Goal: Task Accomplishment & Management: Complete application form

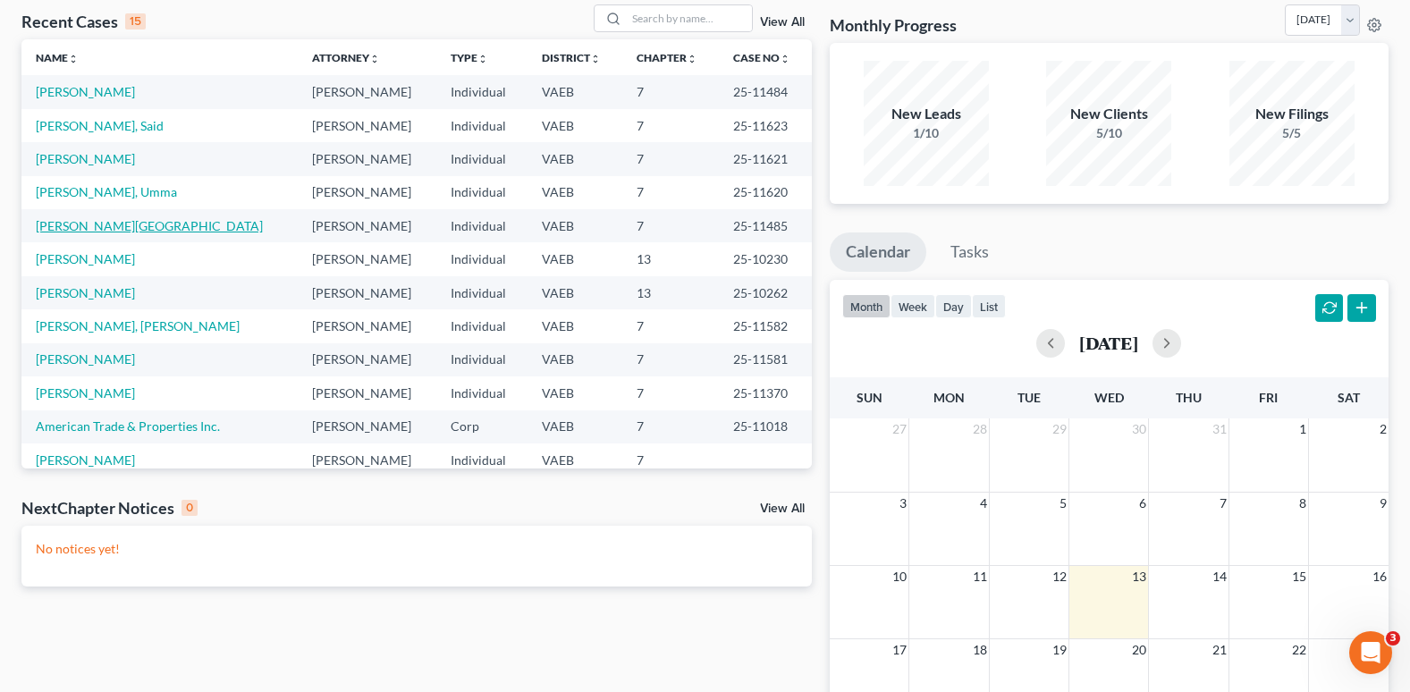
click at [89, 224] on link "[PERSON_NAME][GEOGRAPHIC_DATA]" at bounding box center [149, 225] width 227 height 15
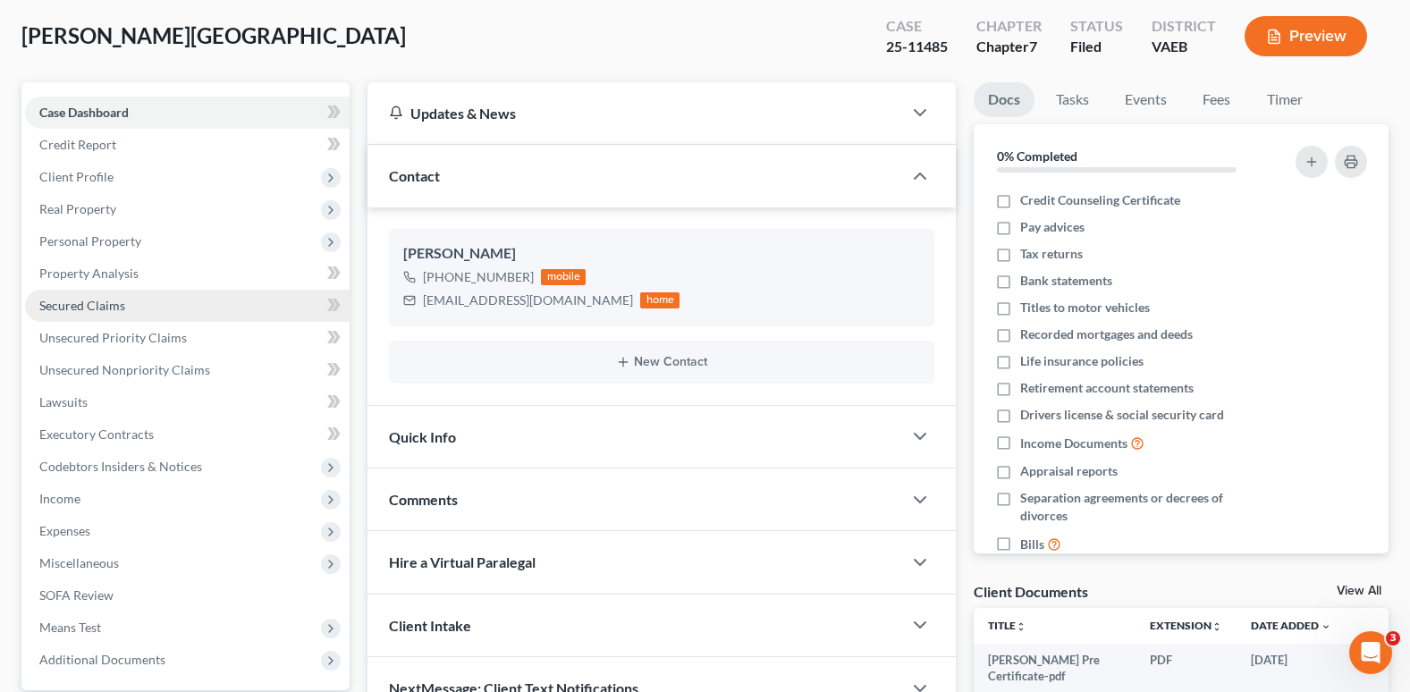
scroll to position [70, 0]
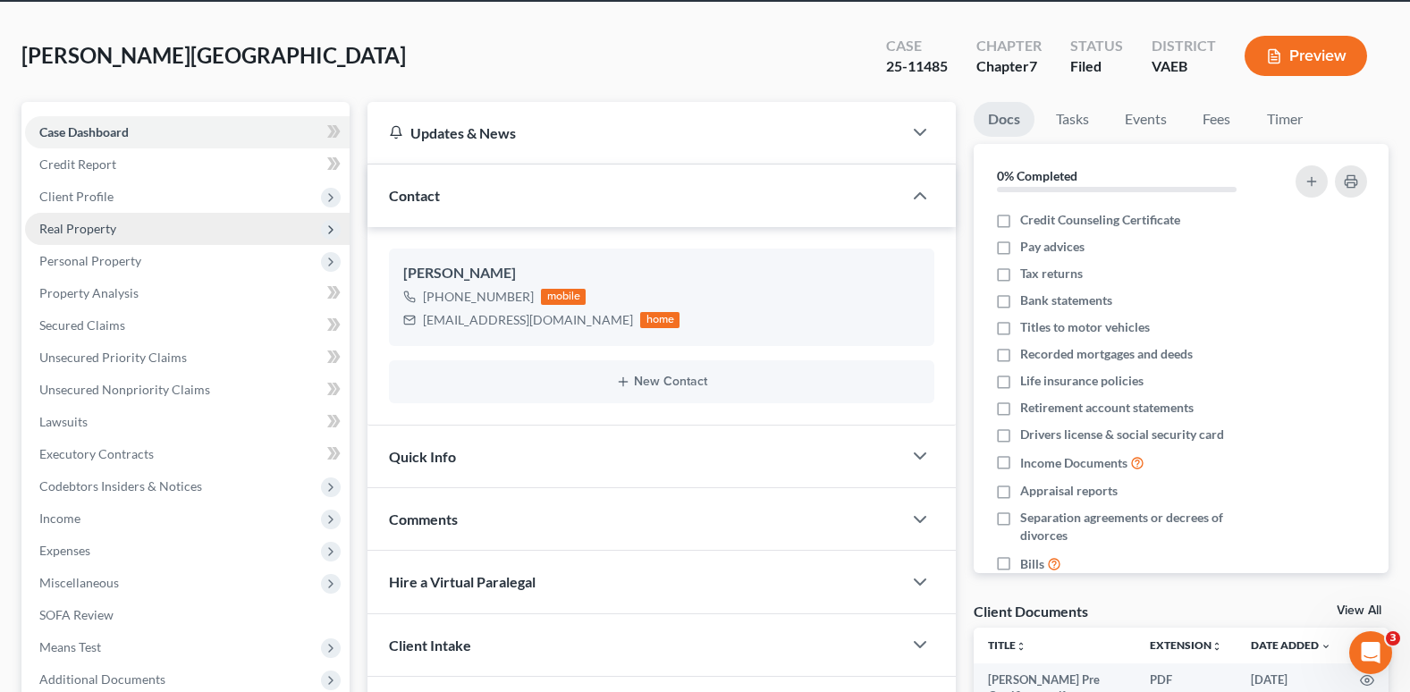
click at [88, 227] on span "Real Property" at bounding box center [77, 228] width 77 height 15
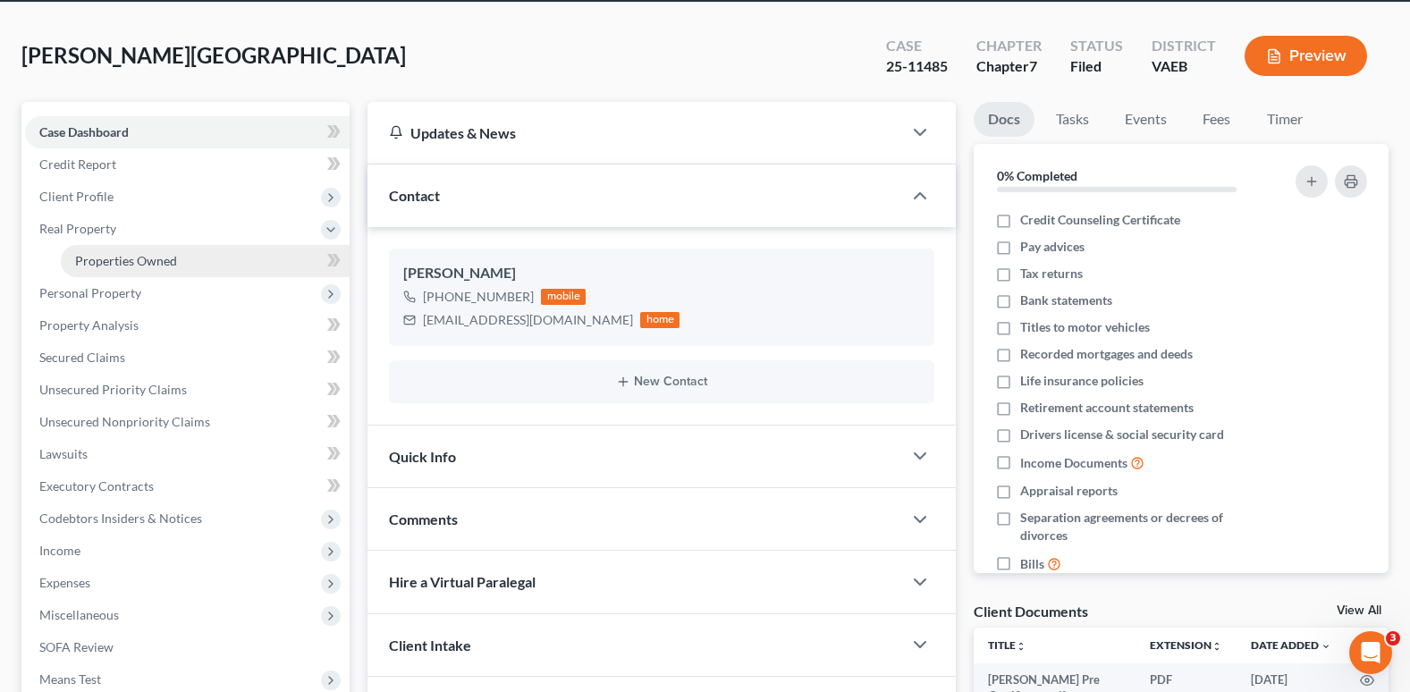
click at [100, 257] on span "Properties Owned" at bounding box center [126, 260] width 102 height 15
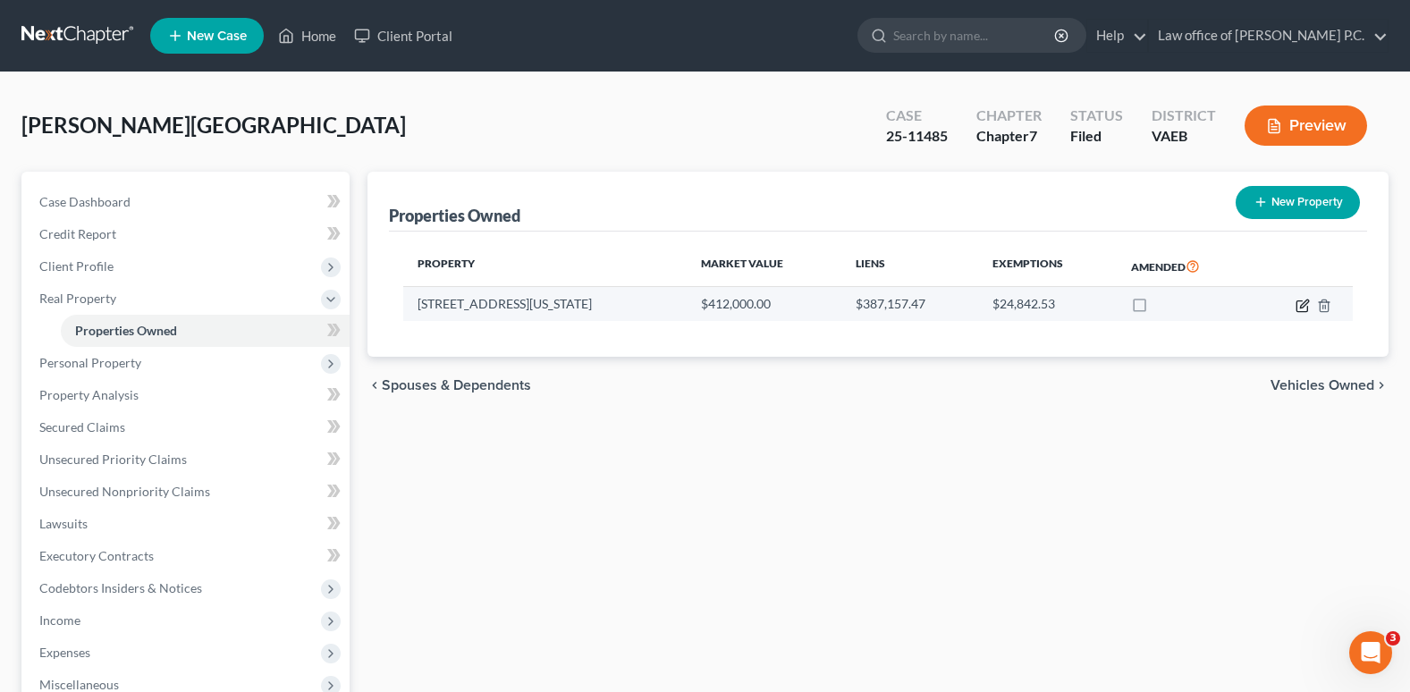
click at [1299, 308] on icon "button" at bounding box center [1303, 306] width 14 height 14
select select "48"
select select "101"
select select "3"
select select "5"
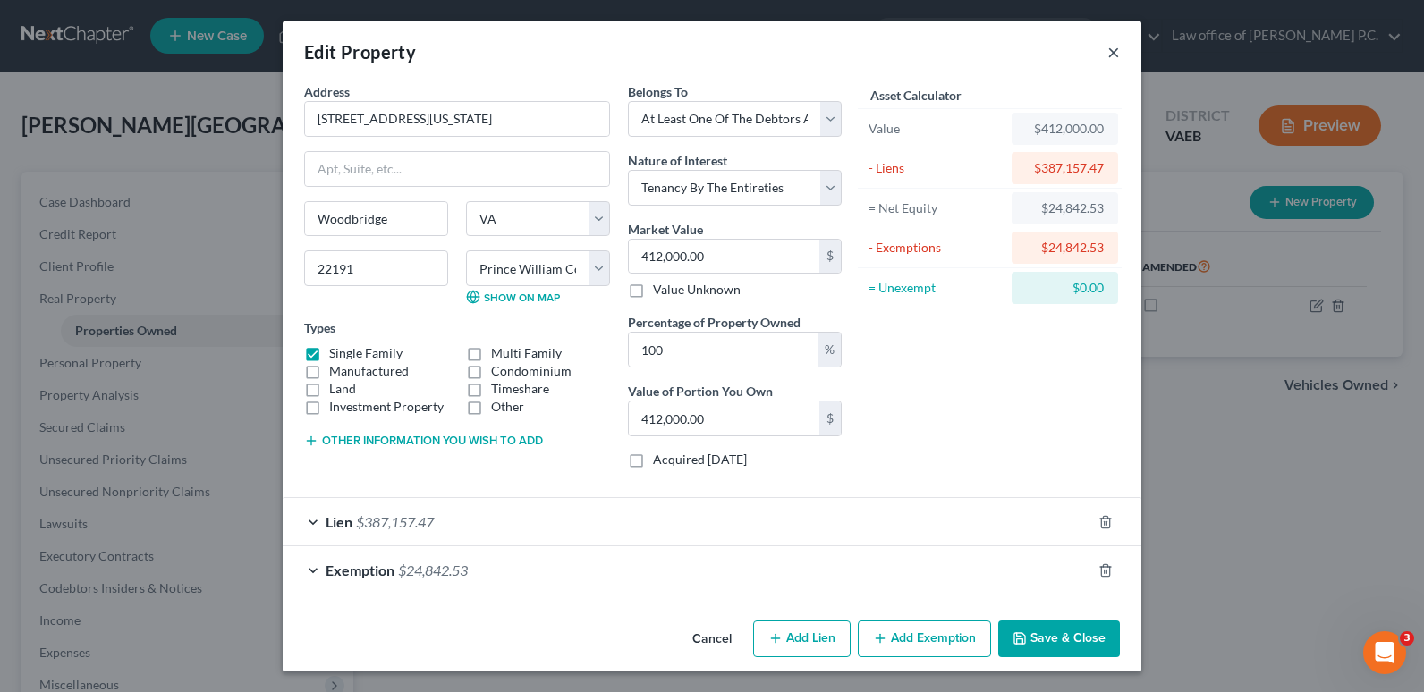
click at [1109, 57] on button "×" at bounding box center [1113, 51] width 13 height 21
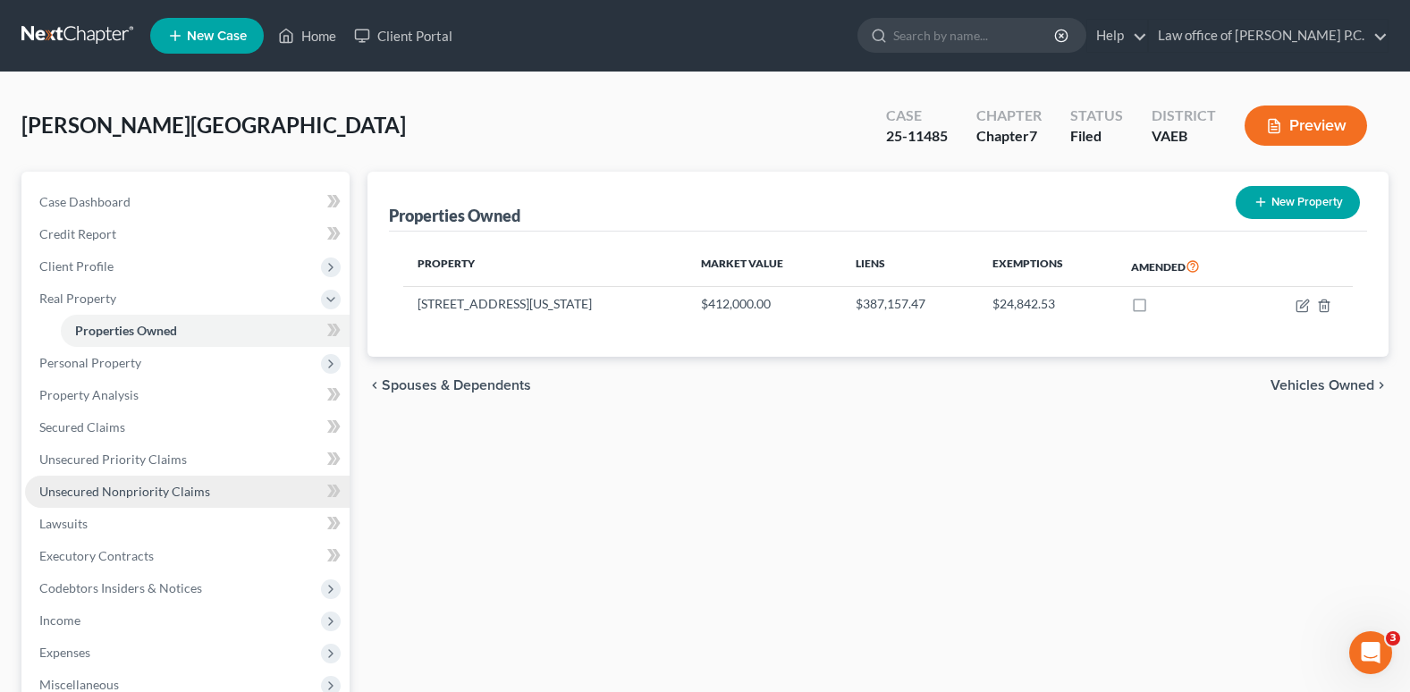
click at [91, 494] on span "Unsecured Nonpriority Claims" at bounding box center [124, 491] width 171 height 15
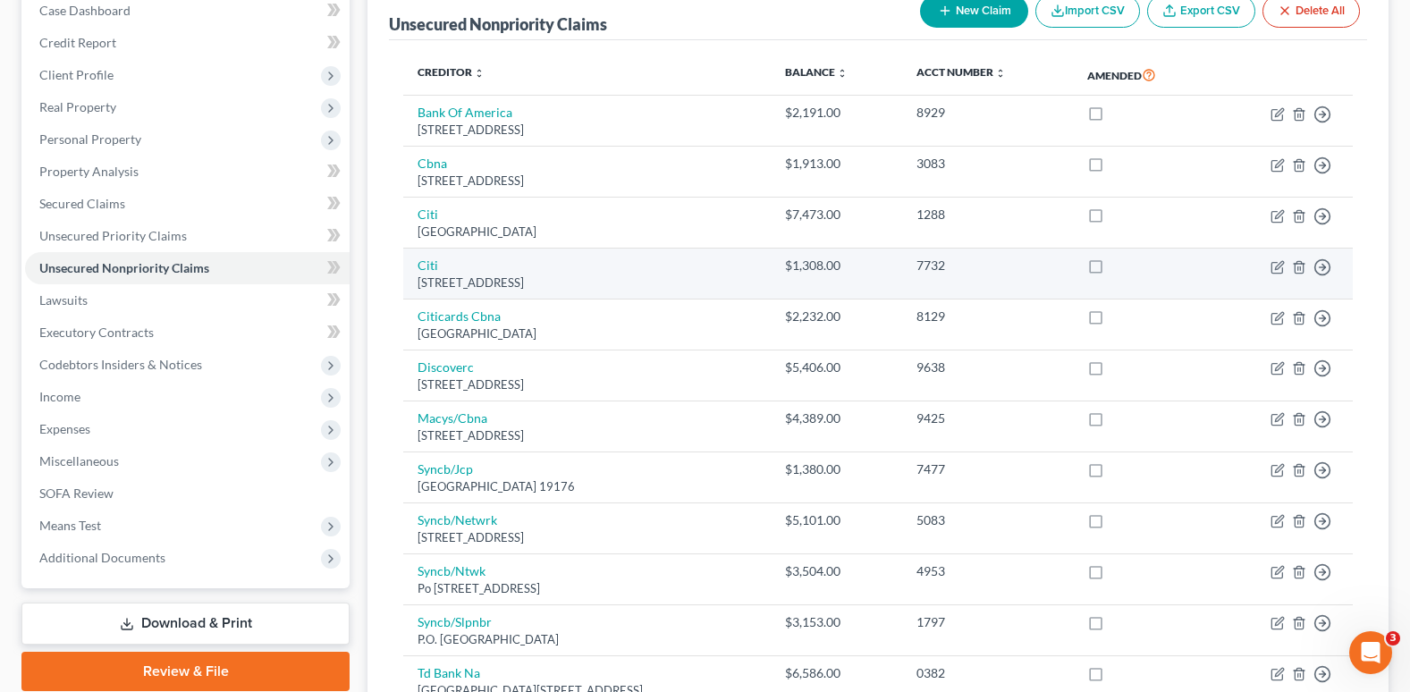
scroll to position [55, 0]
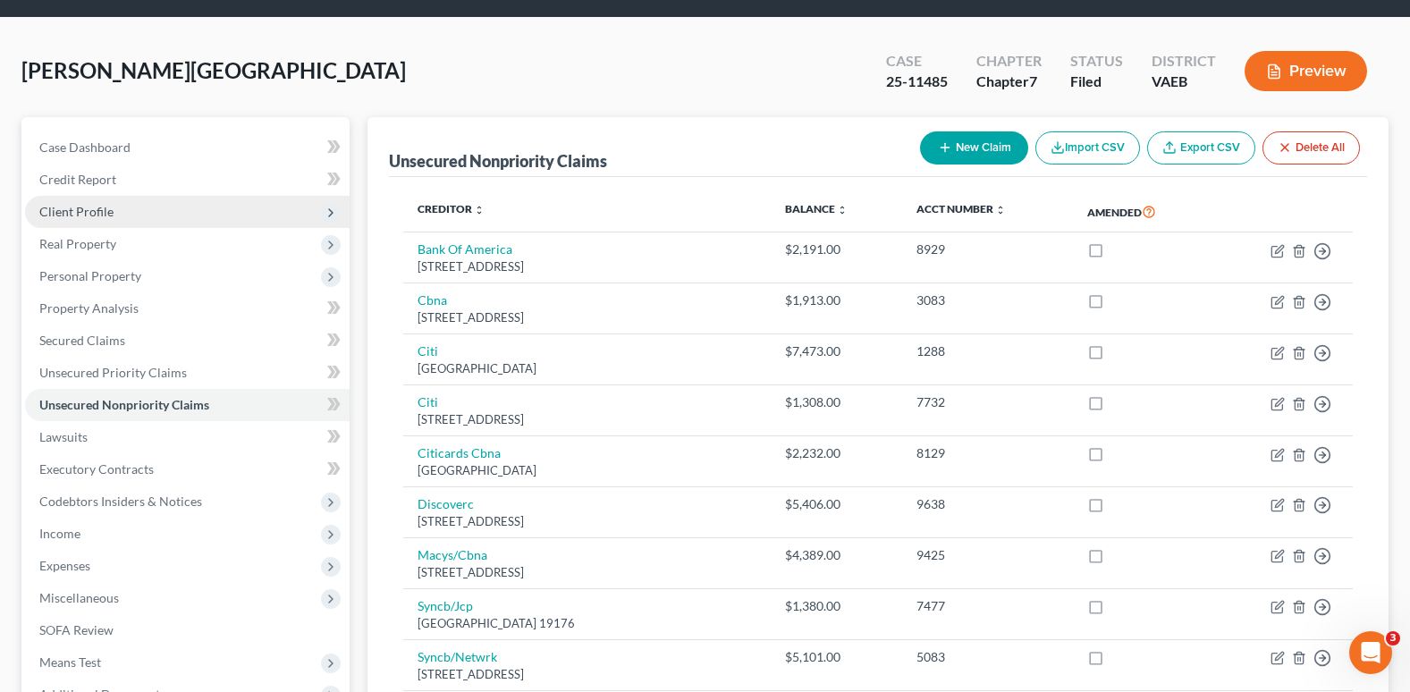
click at [88, 210] on span "Client Profile" at bounding box center [76, 211] width 74 height 15
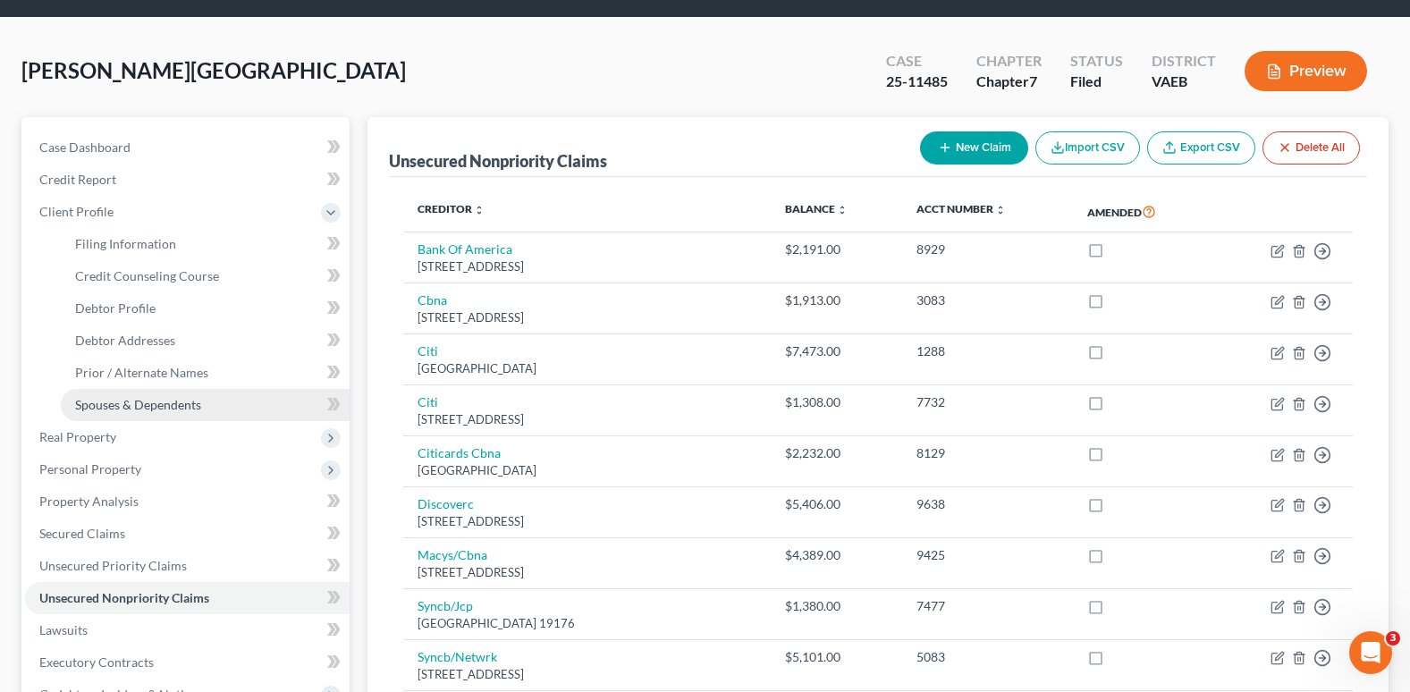
click at [138, 401] on span "Spouses & Dependents" at bounding box center [138, 404] width 126 height 15
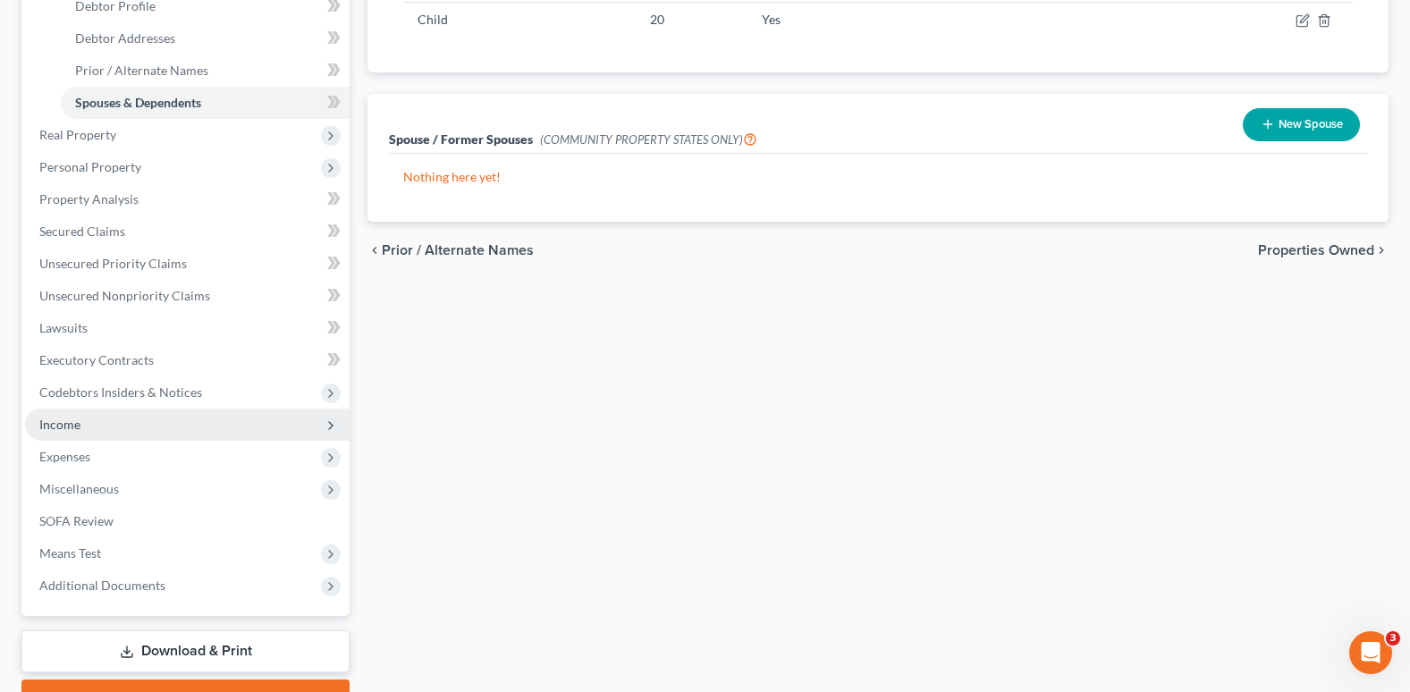
scroll to position [358, 0]
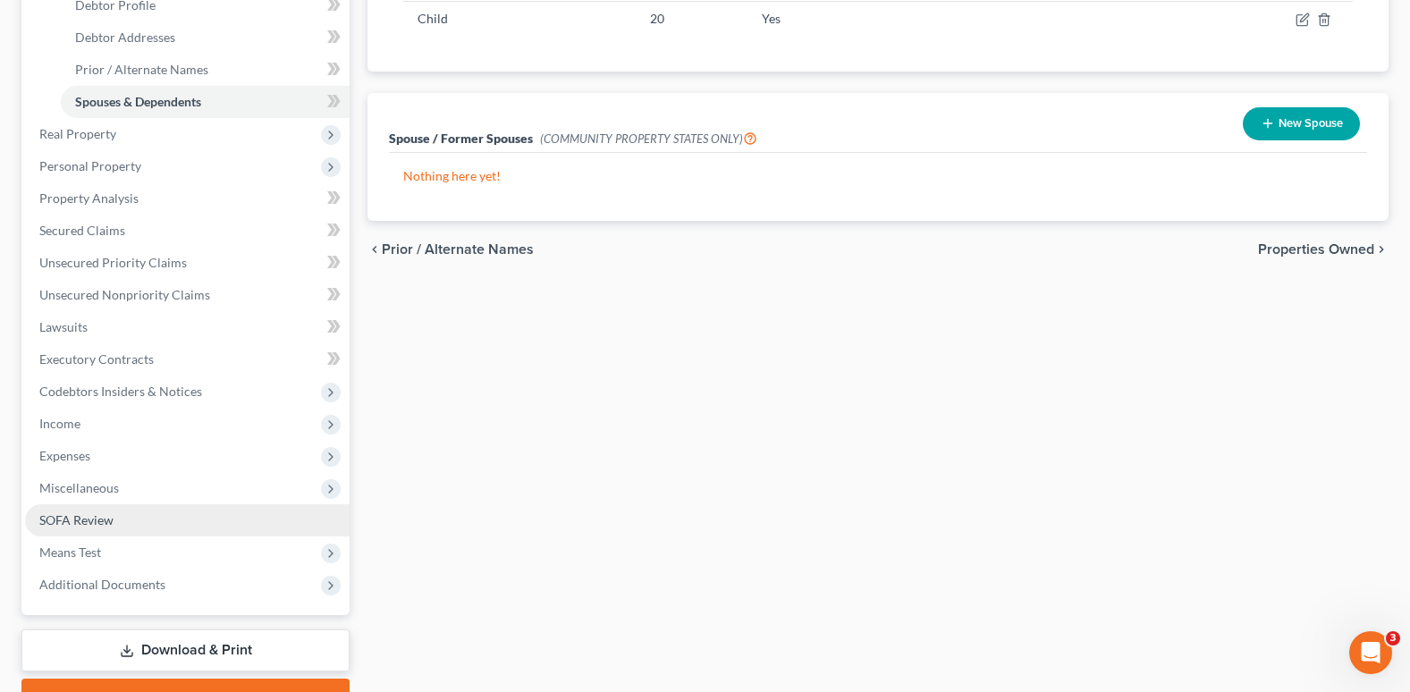
click at [79, 520] on span "SOFA Review" at bounding box center [76, 519] width 74 height 15
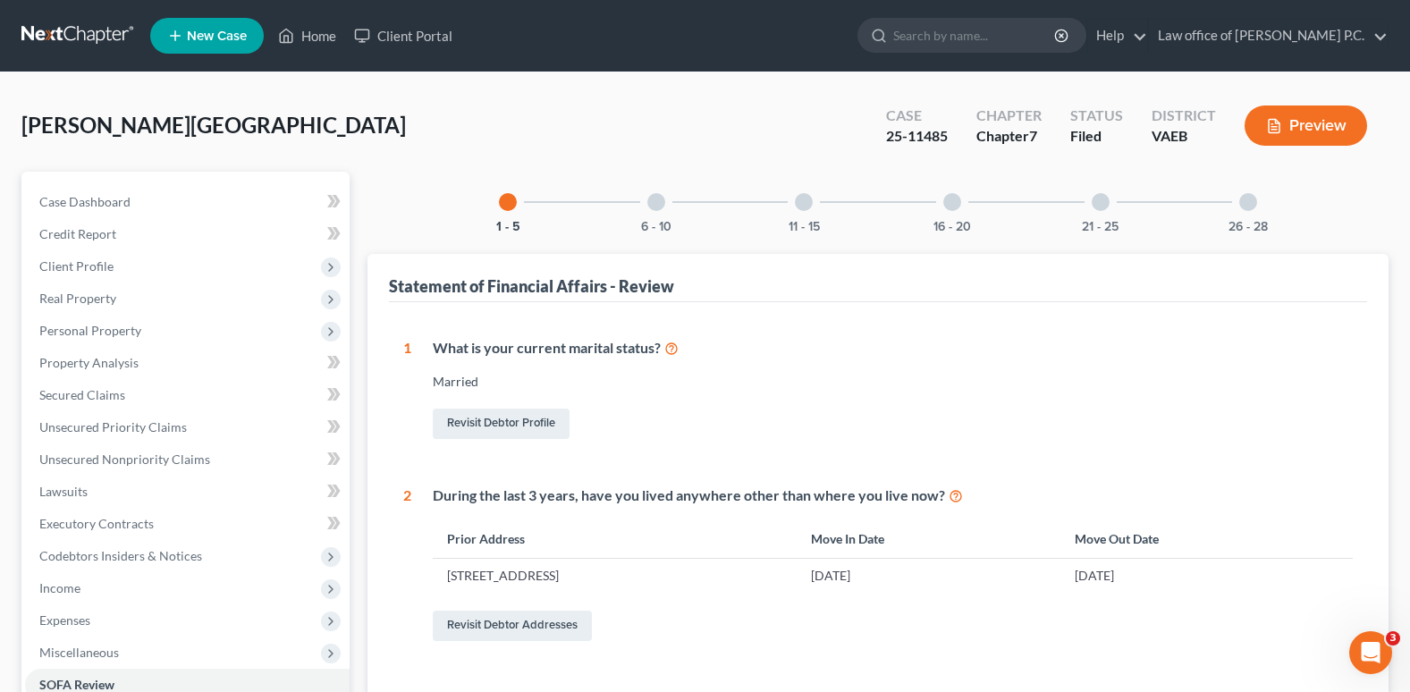
click at [656, 206] on div at bounding box center [656, 202] width 18 height 18
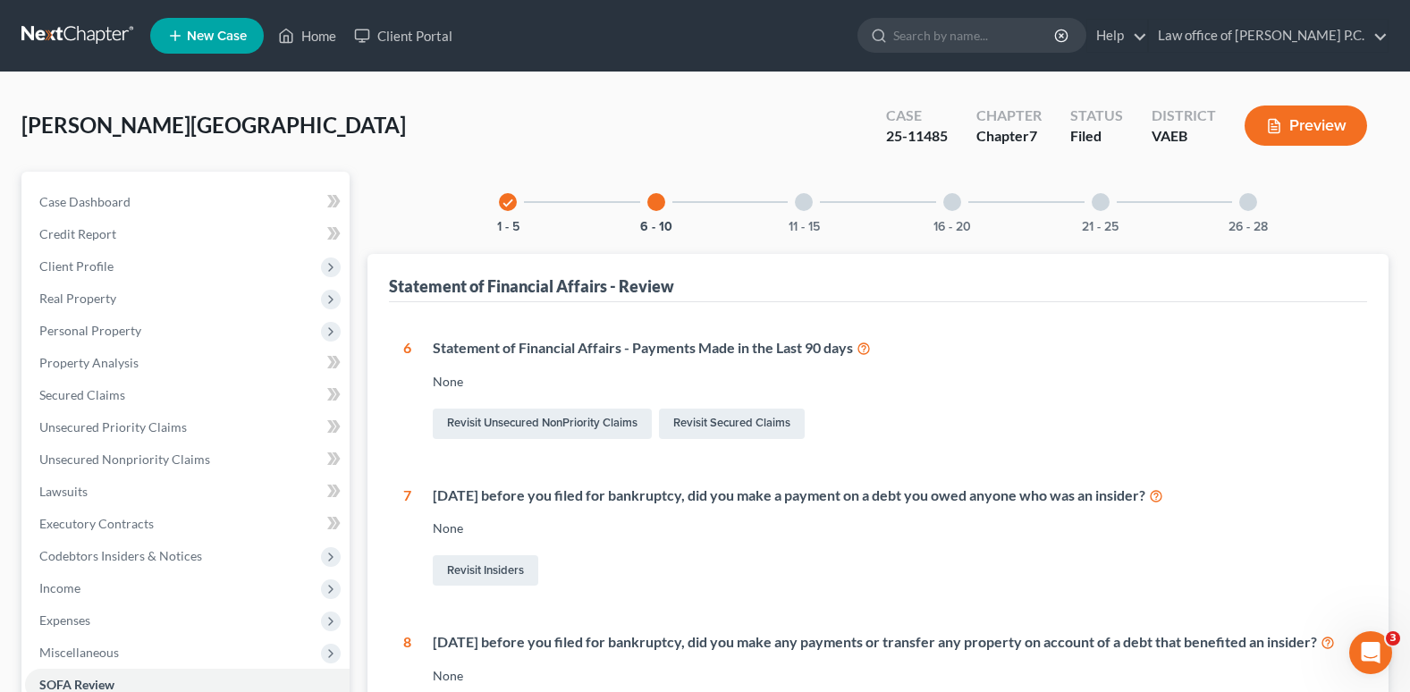
click at [795, 199] on div at bounding box center [804, 202] width 18 height 18
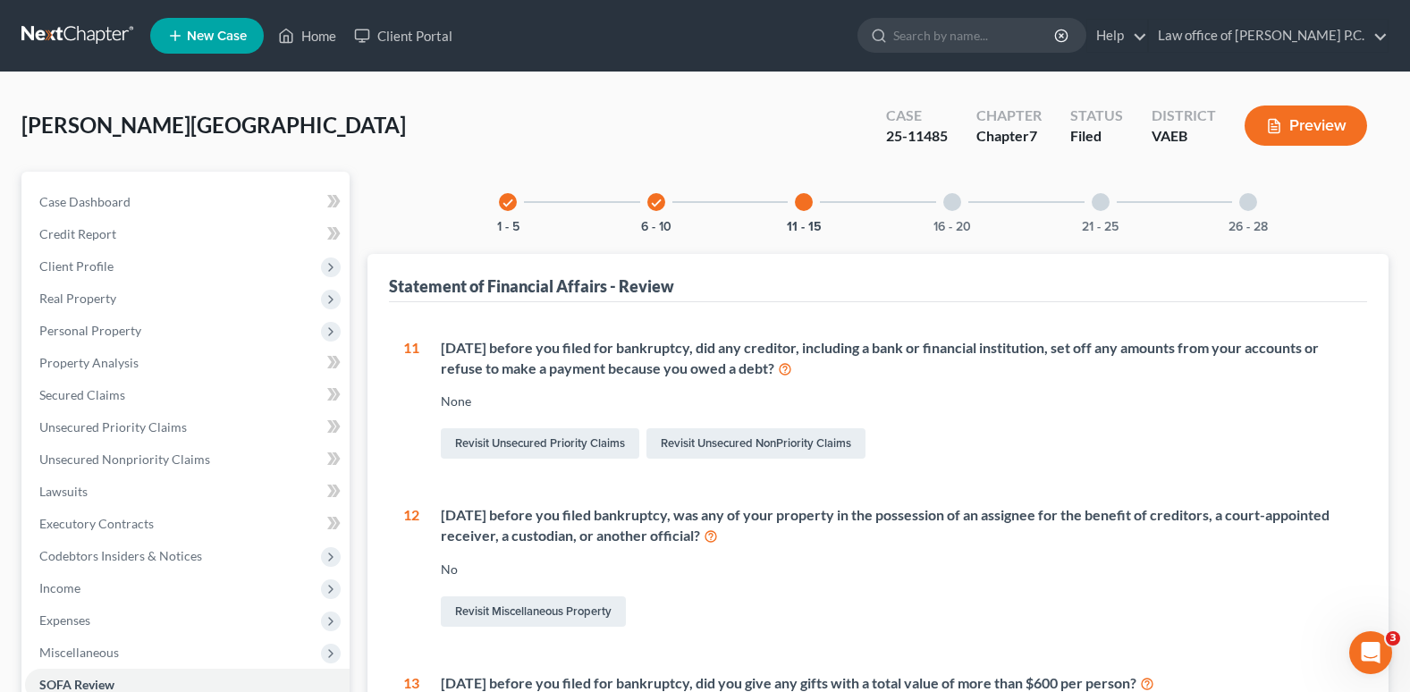
click at [958, 200] on div at bounding box center [952, 202] width 18 height 18
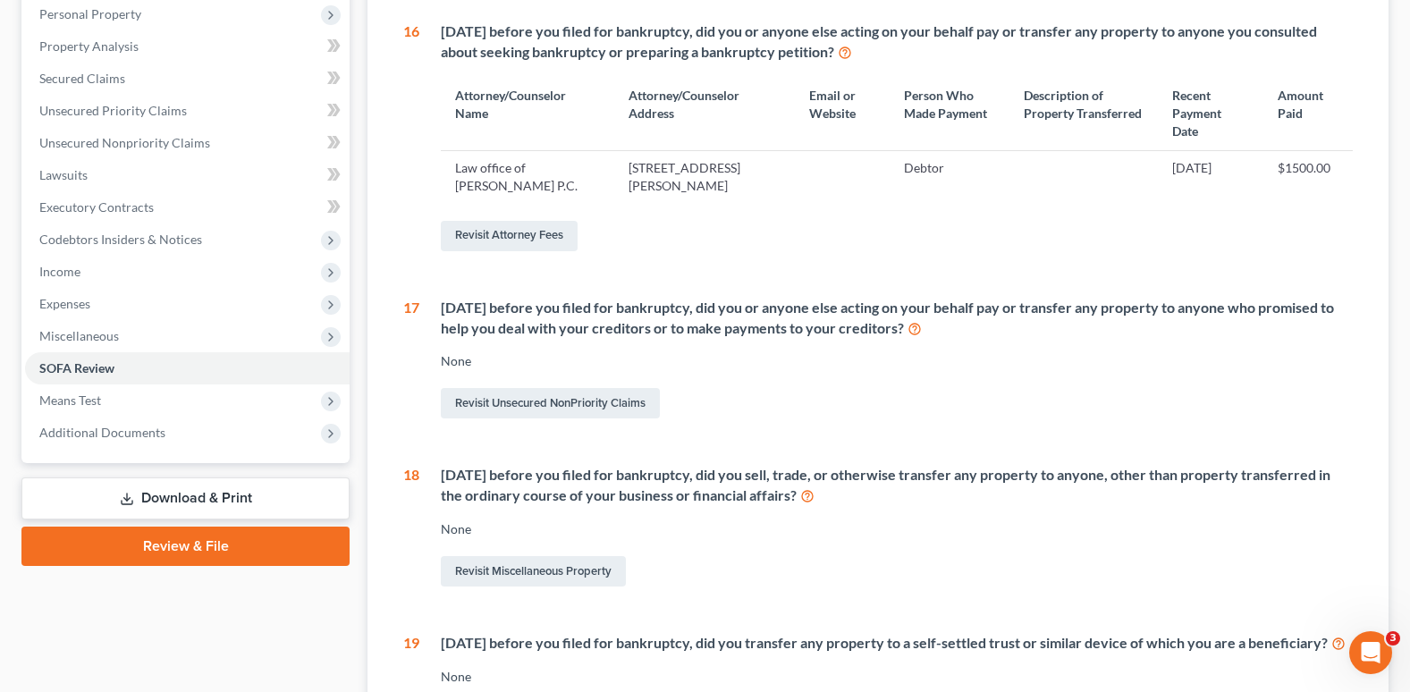
scroll to position [179, 0]
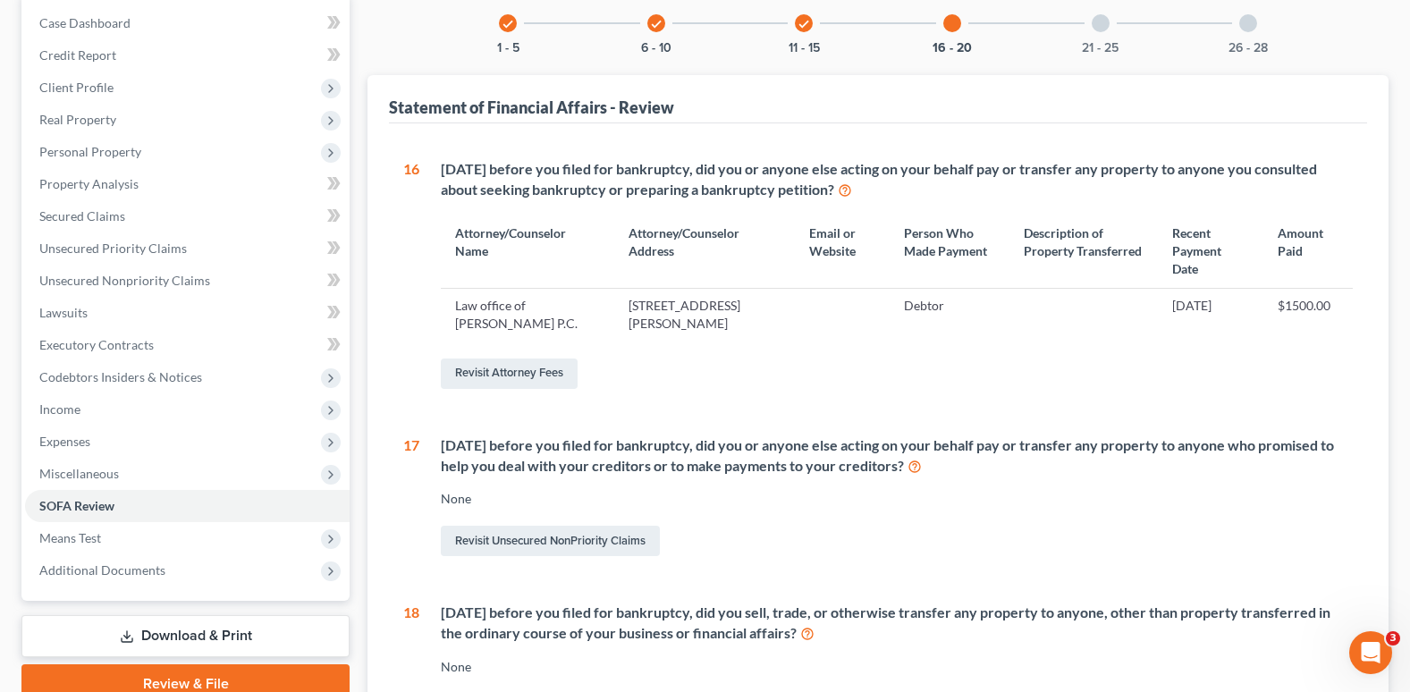
click at [1095, 26] on div at bounding box center [1101, 23] width 18 height 18
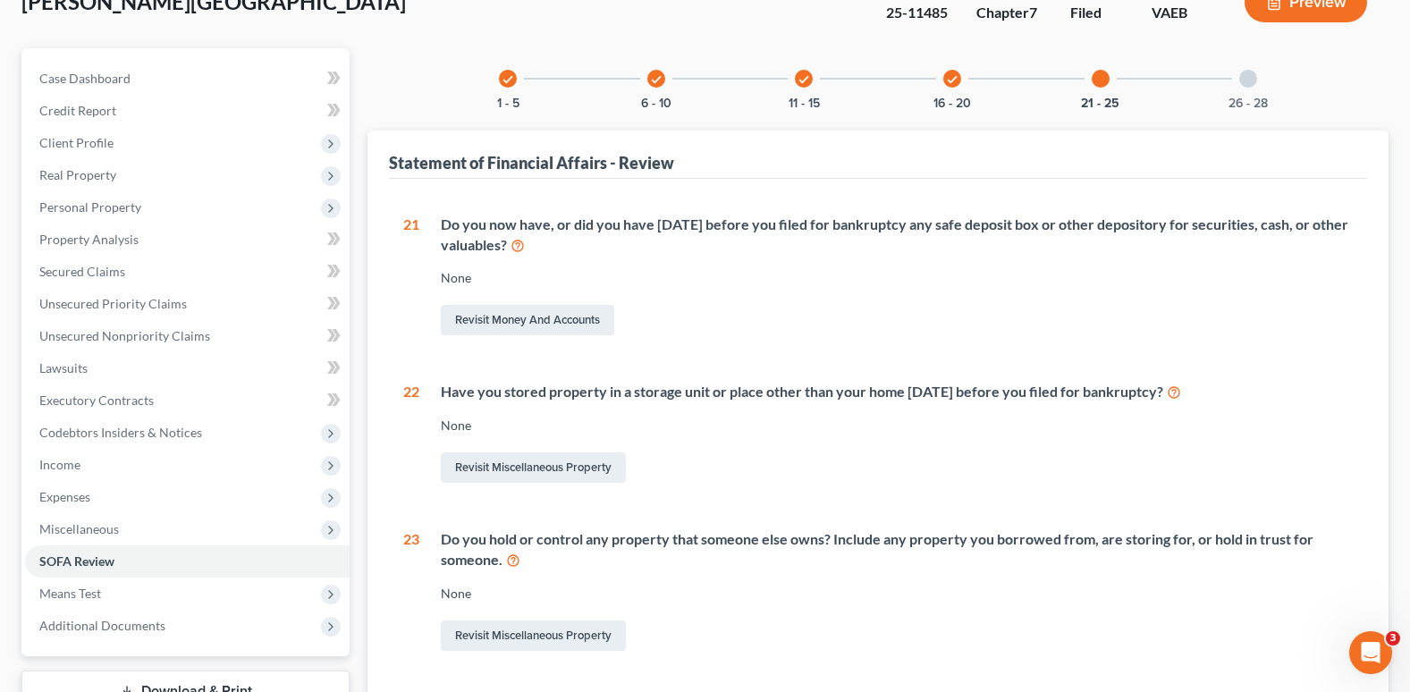
scroll to position [0, 0]
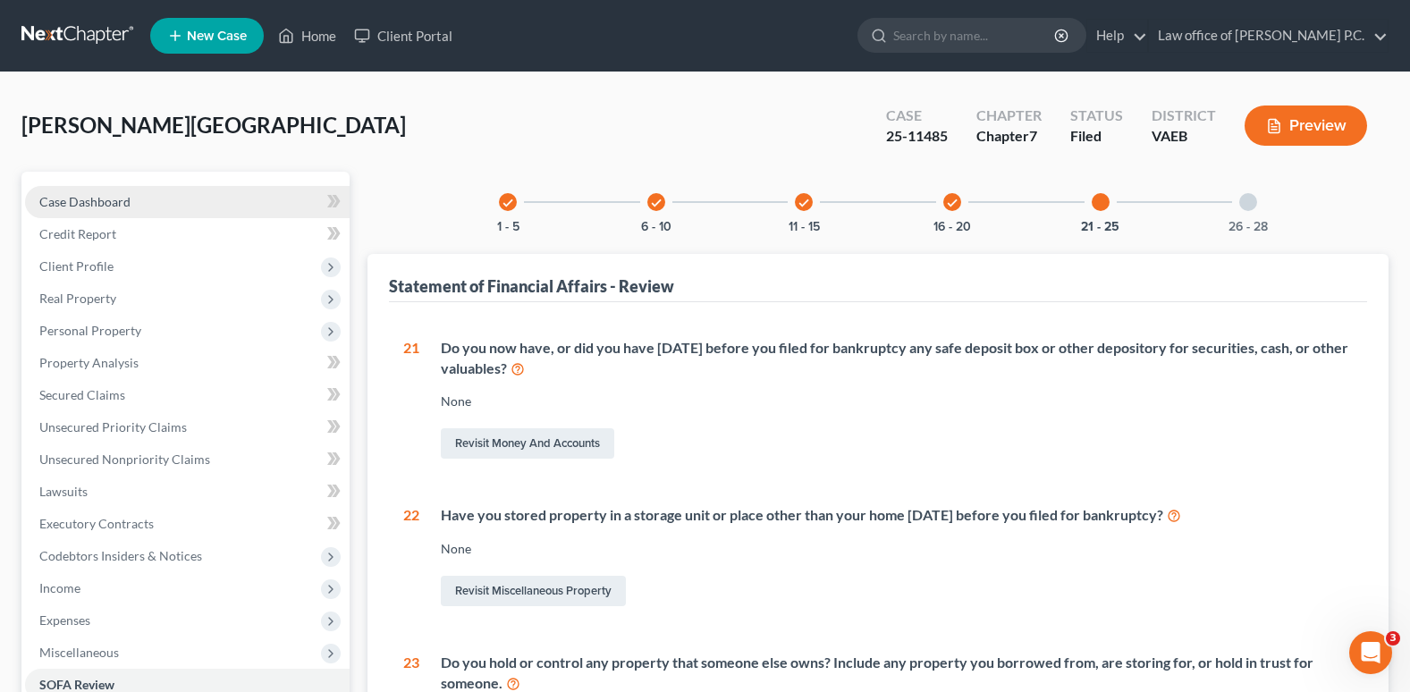
click at [95, 202] on span "Case Dashboard" at bounding box center [84, 201] width 91 height 15
